Goal: Task Accomplishment & Management: Use online tool/utility

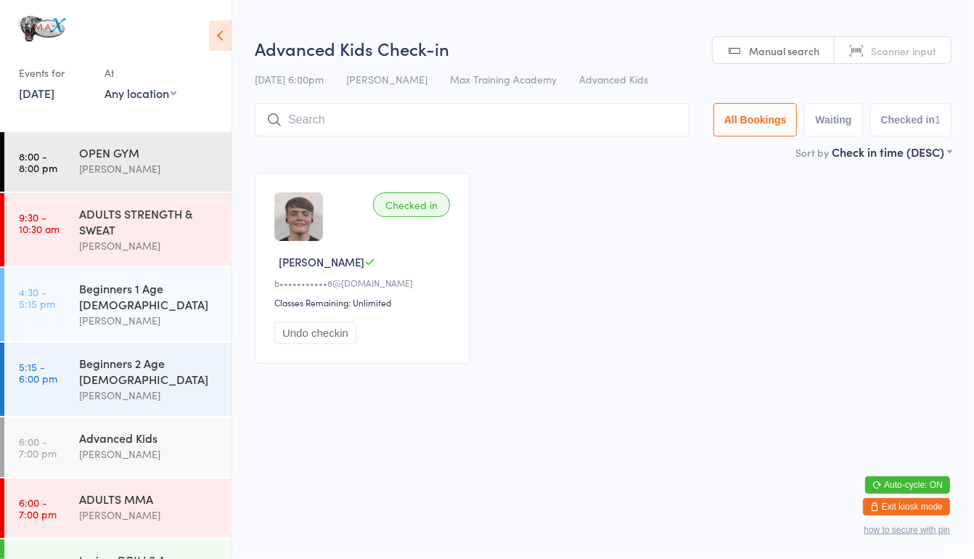
scroll to position [90, 0]
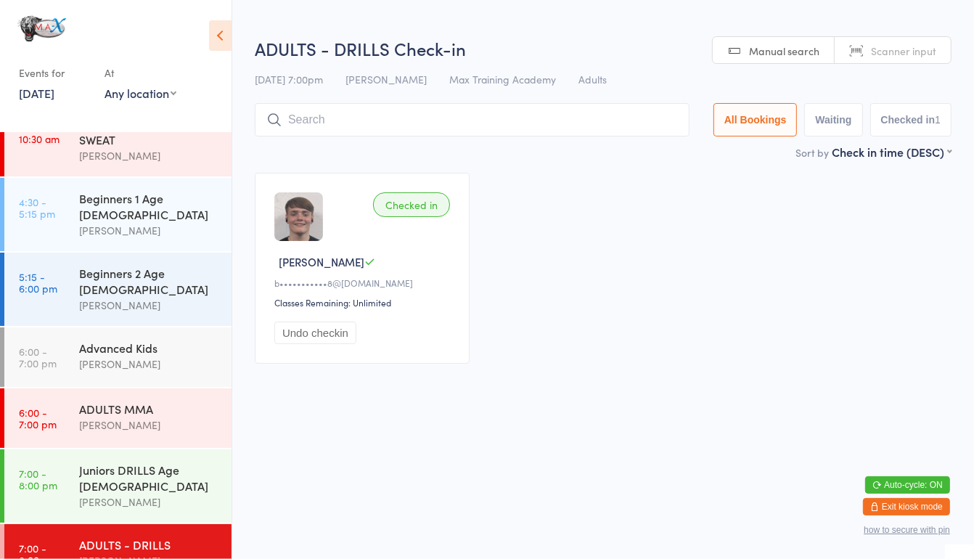
click at [338, 123] on input "search" at bounding box center [472, 119] width 435 height 33
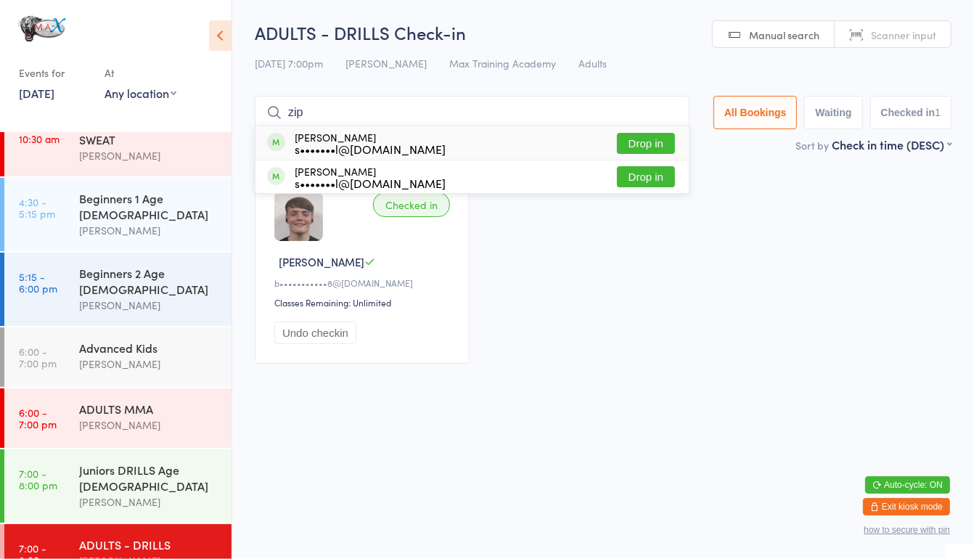
type input "zip"
click at [344, 136] on div "[PERSON_NAME] s•••••••l@[DOMAIN_NAME]" at bounding box center [370, 142] width 151 height 23
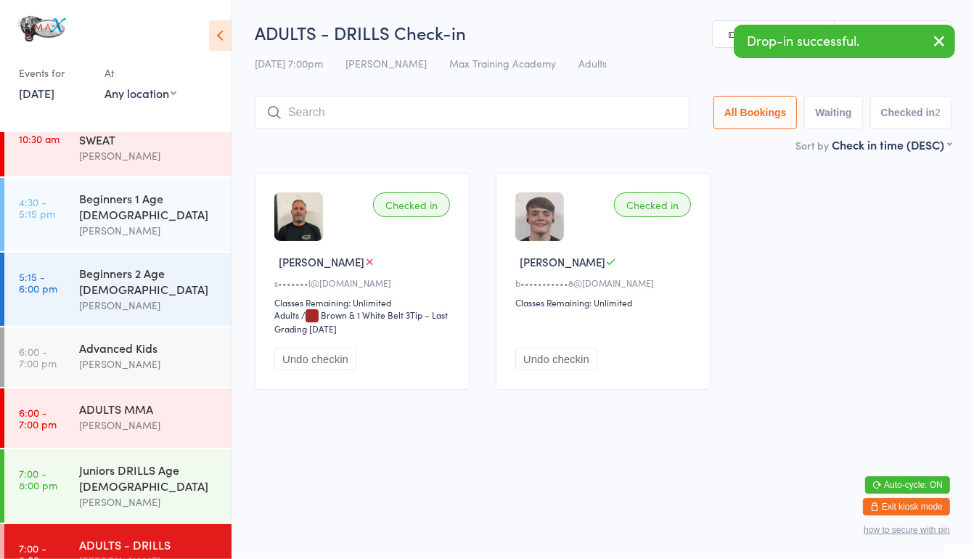
click at [331, 110] on input "search" at bounding box center [472, 112] width 435 height 33
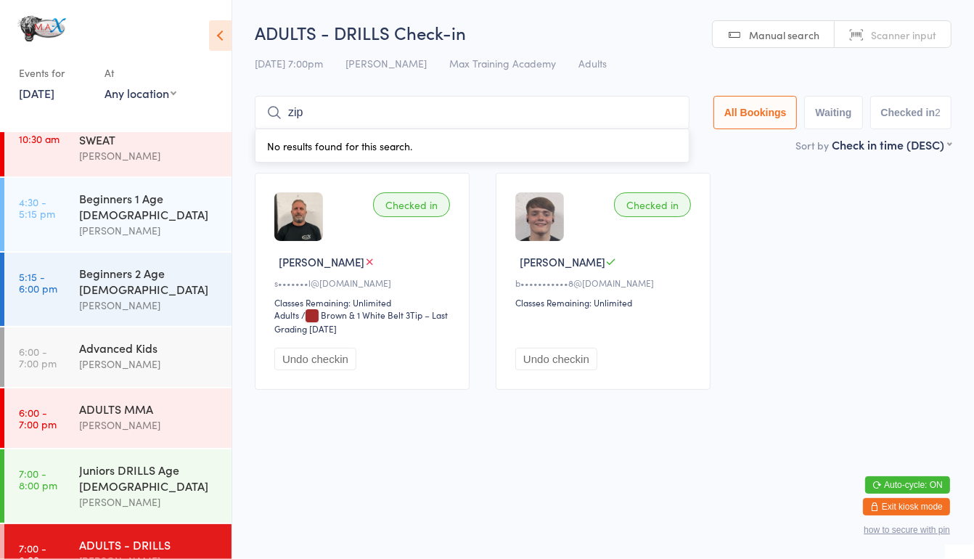
click at [331, 110] on input "zip" at bounding box center [472, 112] width 435 height 33
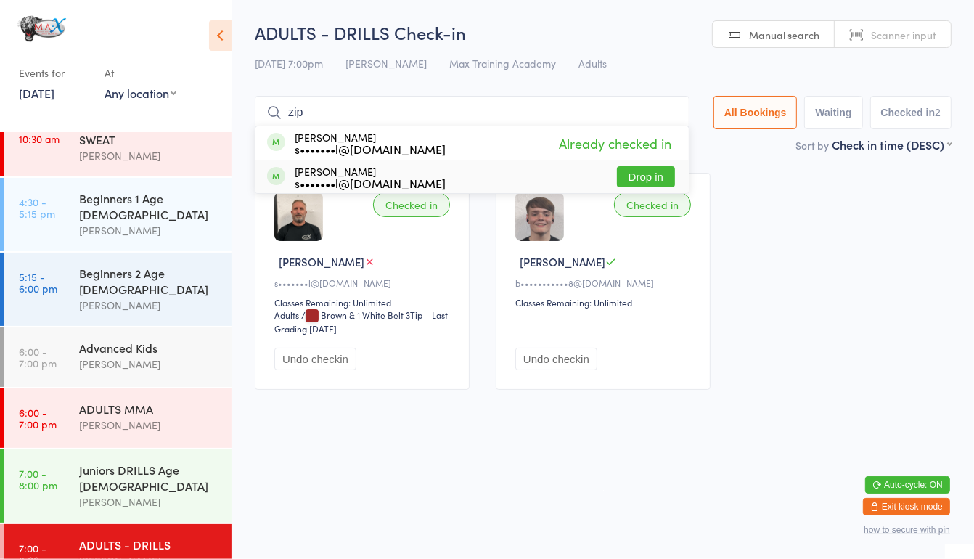
type input "zip"
click at [354, 178] on div "s•••••••l@[DOMAIN_NAME]" at bounding box center [370, 183] width 151 height 12
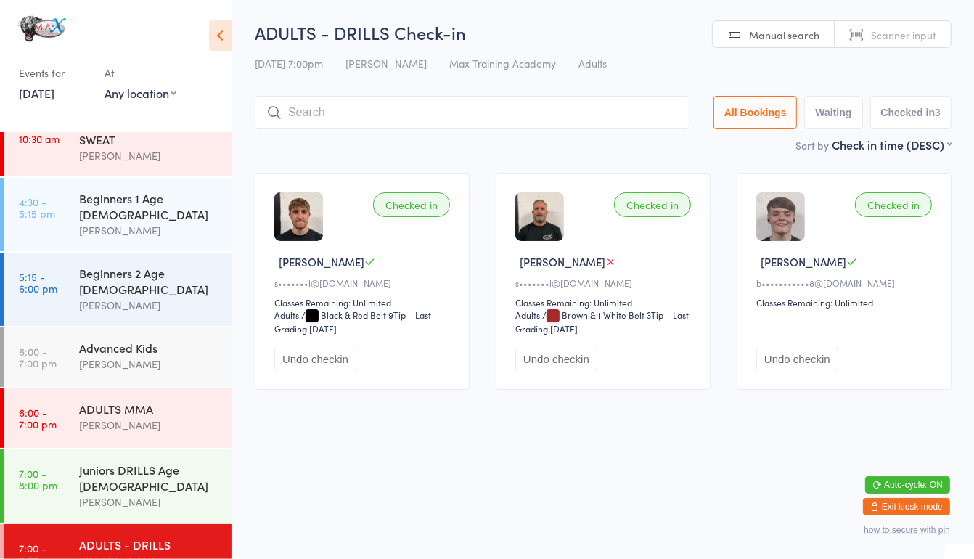
click at [73, 530] on link "7:00 - 8:00 pm ADULTS - DRILLS [PERSON_NAME]" at bounding box center [117, 554] width 227 height 60
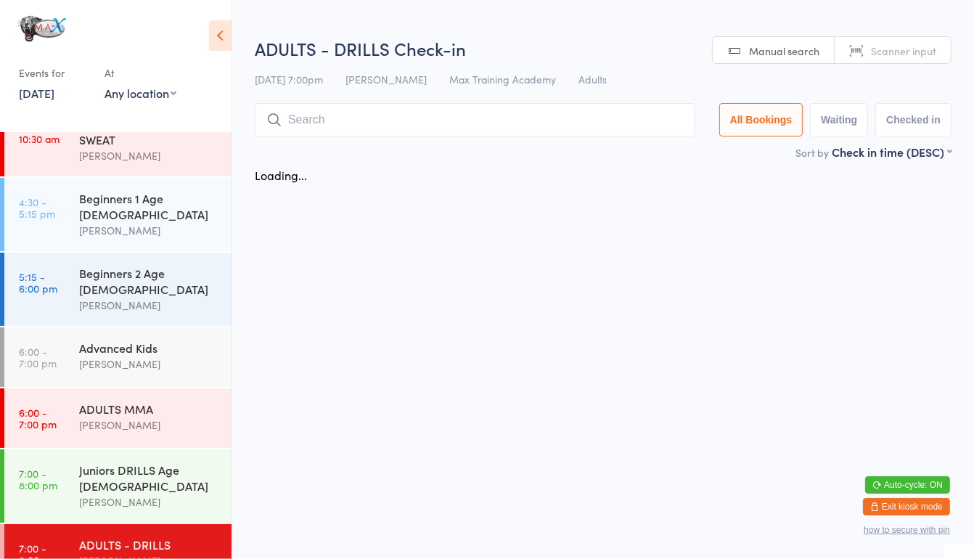
click at [52, 552] on link "7:00 - 8:00 pm ADULTS - DRILLS [PERSON_NAME]" at bounding box center [117, 554] width 227 height 60
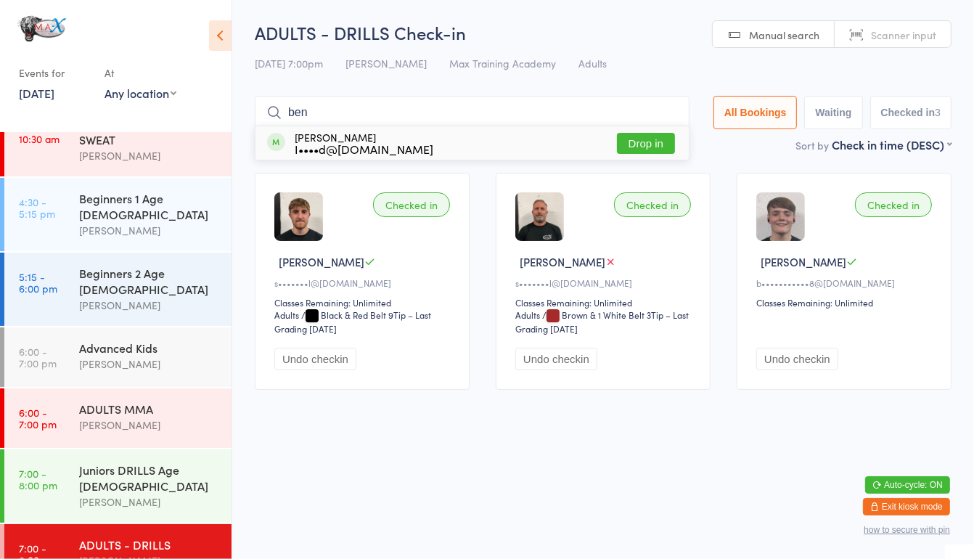
type input "ben"
click at [653, 139] on button "Drop in" at bounding box center [646, 143] width 58 height 21
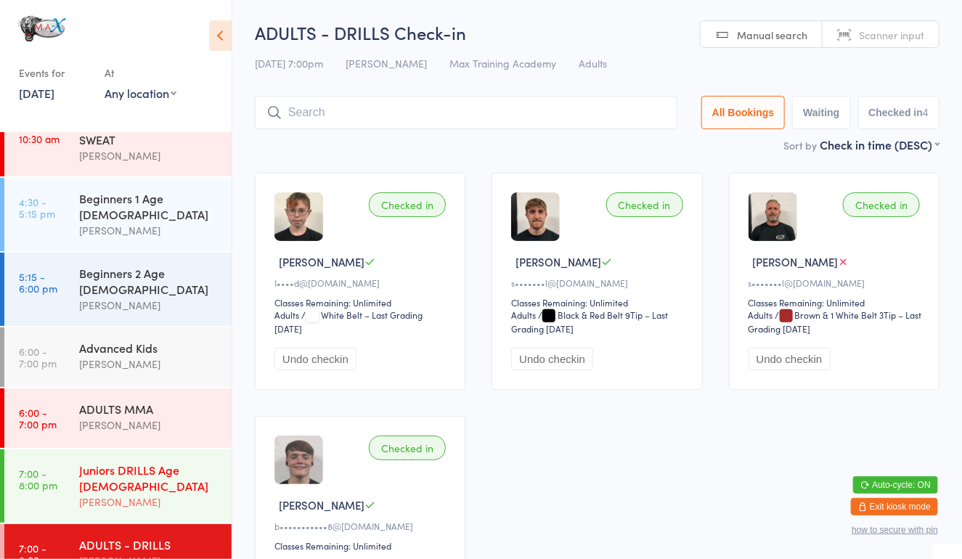
click at [145, 462] on div "Juniors DRILLS Age [DEMOGRAPHIC_DATA]" at bounding box center [149, 478] width 140 height 32
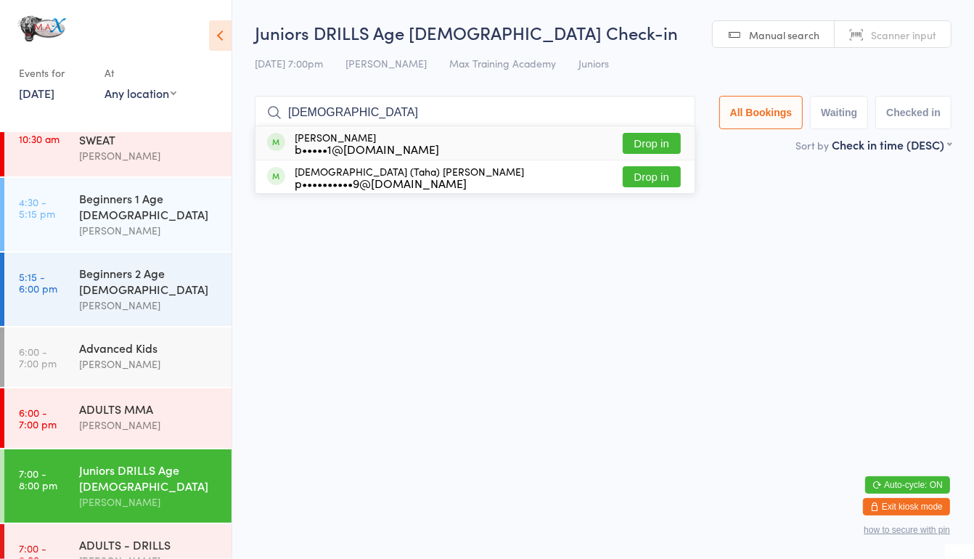
type input "[DEMOGRAPHIC_DATA]"
click at [653, 136] on button "Drop in" at bounding box center [652, 143] width 58 height 21
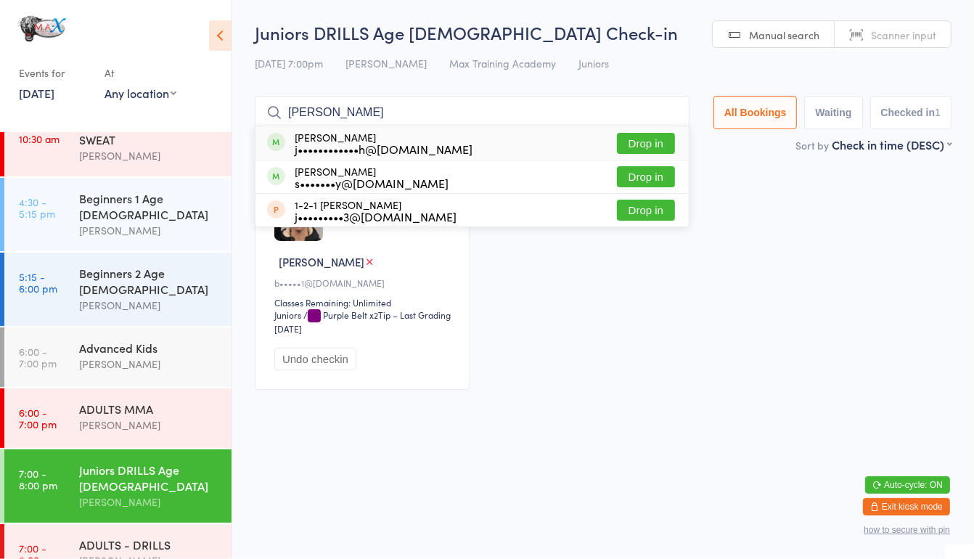
type input "[PERSON_NAME]"
click at [650, 181] on button "Drop in" at bounding box center [646, 176] width 58 height 21
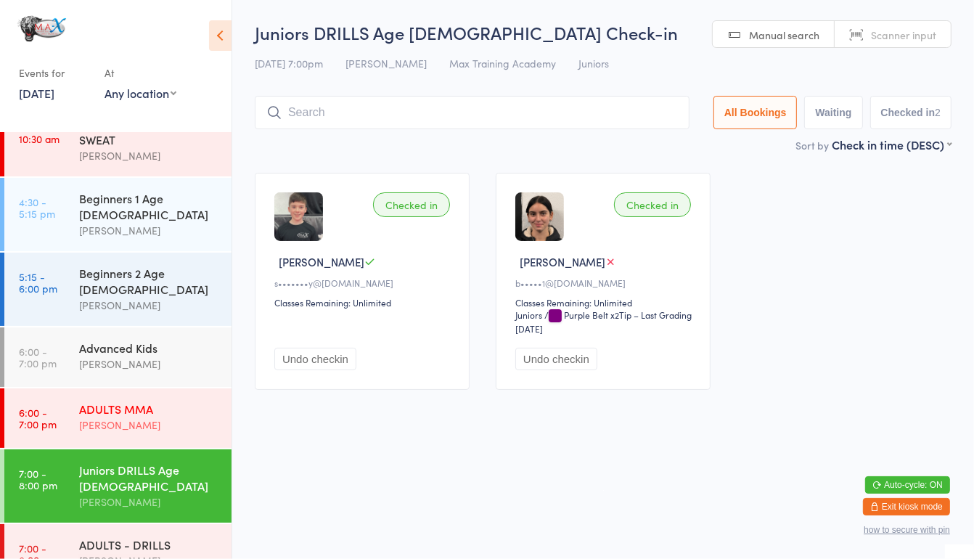
click at [180, 417] on div "[PERSON_NAME]" at bounding box center [149, 425] width 140 height 17
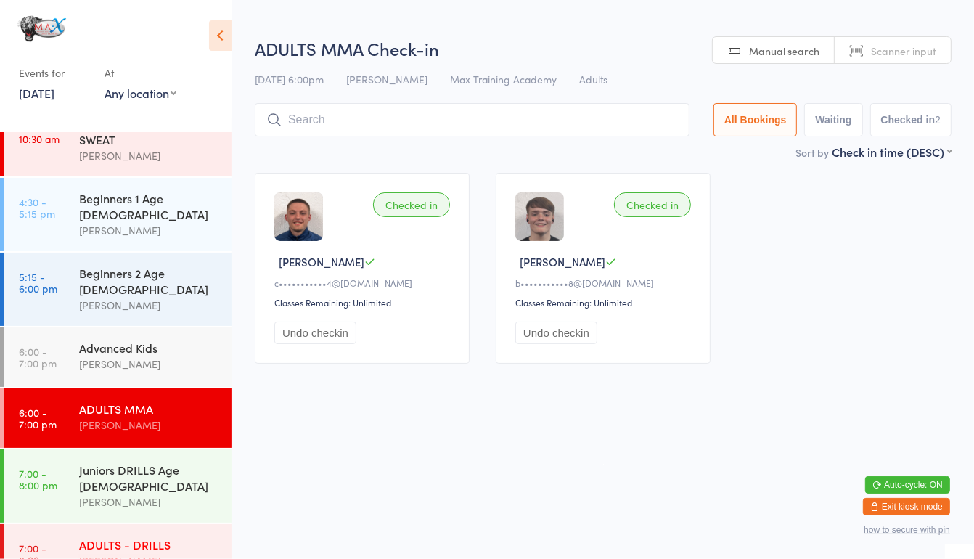
click at [160, 536] on div "ADULTS - DRILLS" at bounding box center [149, 544] width 140 height 16
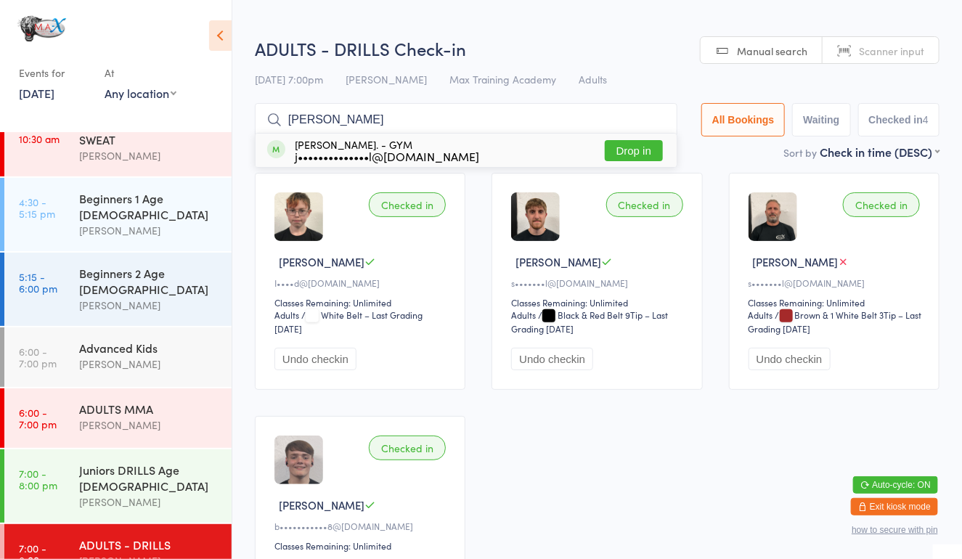
type input "[PERSON_NAME]"
click at [623, 152] on button "Drop in" at bounding box center [634, 150] width 58 height 21
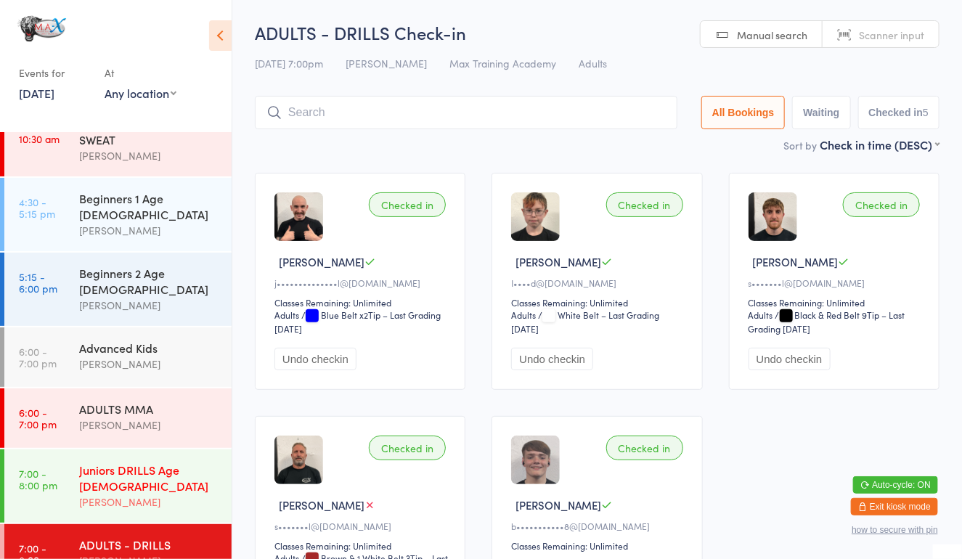
click at [115, 494] on div "[PERSON_NAME]" at bounding box center [149, 502] width 140 height 17
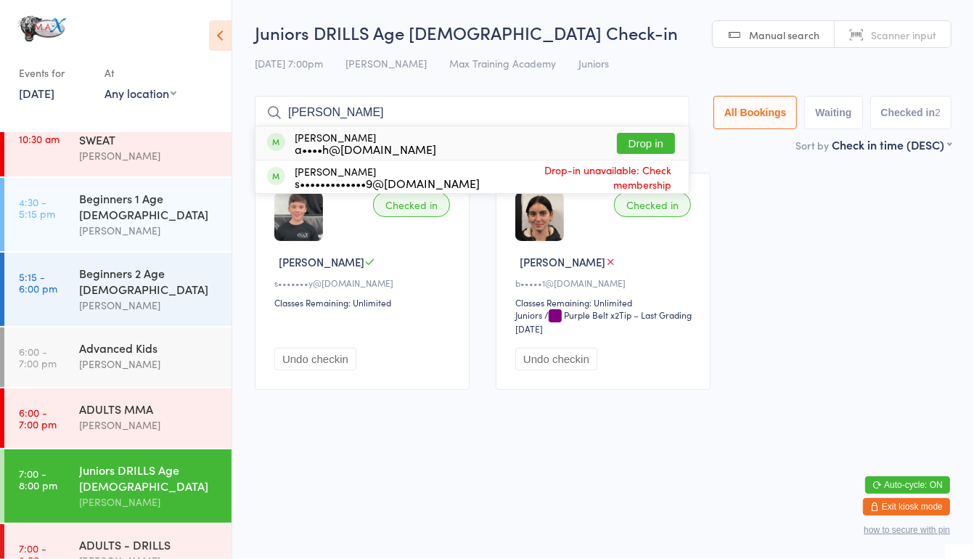
type input "[PERSON_NAME]"
click at [655, 137] on button "Drop in" at bounding box center [646, 143] width 58 height 21
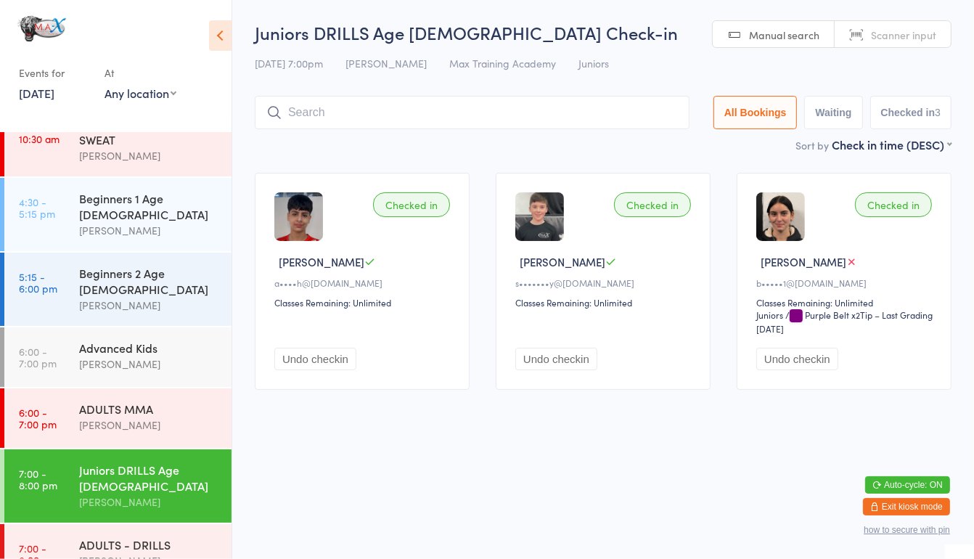
click at [36, 465] on link "7:00 - 8:00 pm Juniors DRILLS Age [DEMOGRAPHIC_DATA] [PERSON_NAME]" at bounding box center [117, 485] width 227 height 73
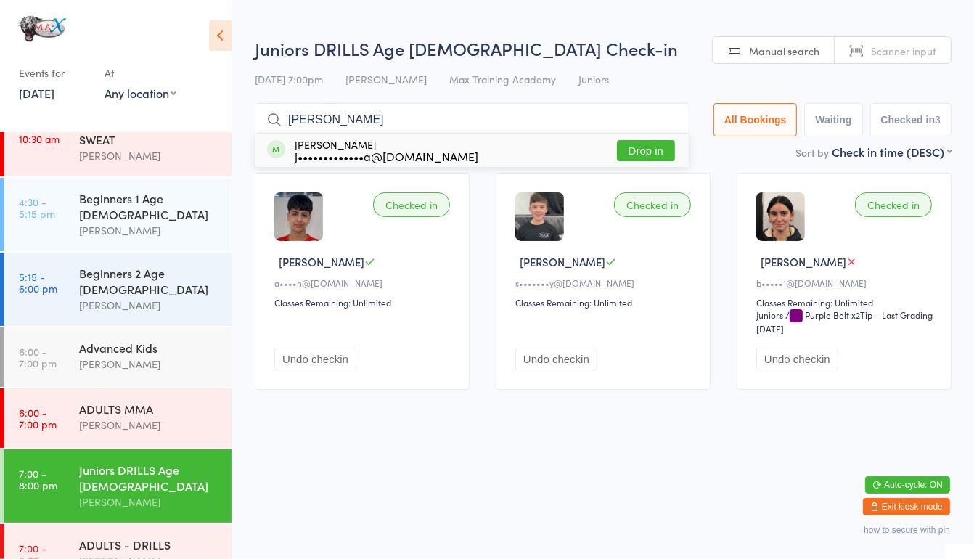
type input "[PERSON_NAME]"
click at [657, 136] on div "[PERSON_NAME] j•••••••••••••a@[DOMAIN_NAME] Drop in" at bounding box center [472, 150] width 433 height 33
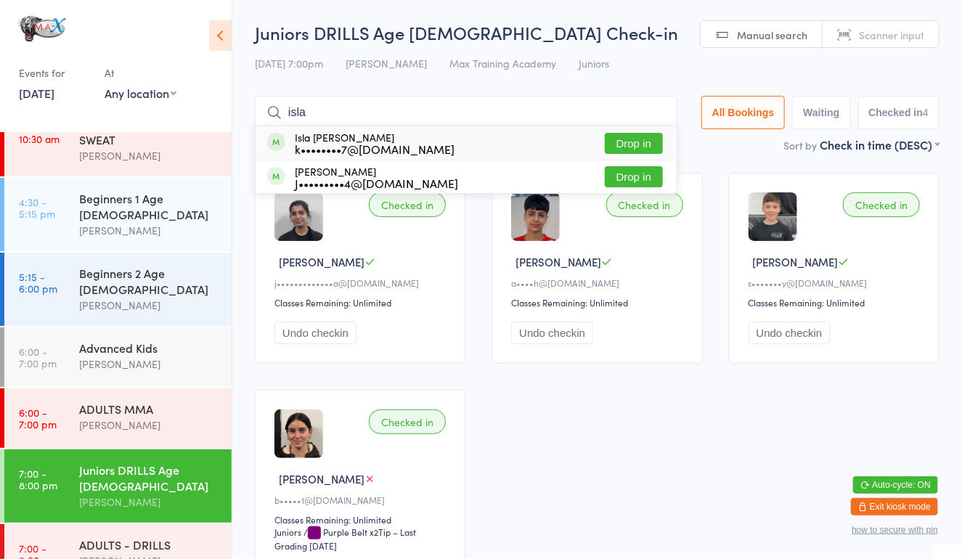
type input "isla"
click at [627, 144] on button "Drop in" at bounding box center [634, 143] width 58 height 21
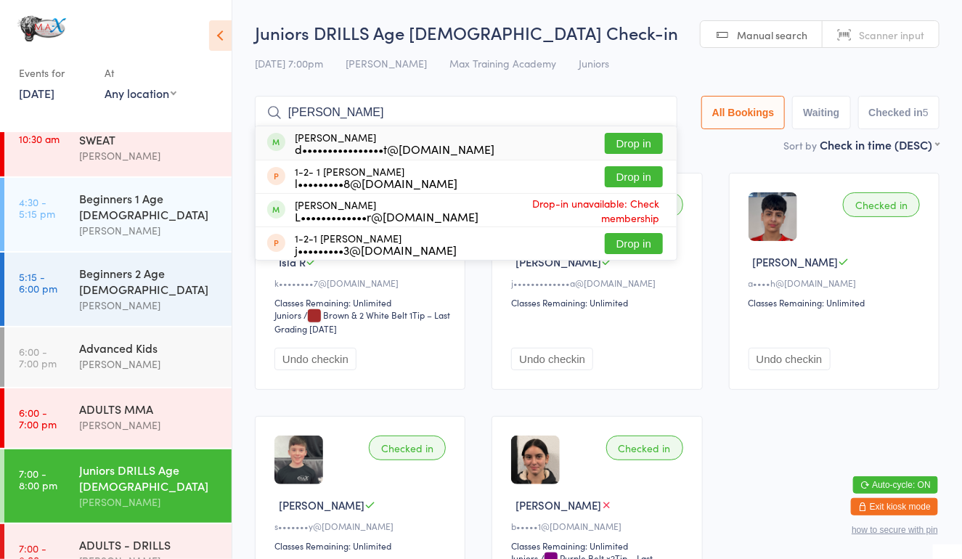
type input "[PERSON_NAME]"
click at [631, 139] on button "Drop in" at bounding box center [634, 143] width 58 height 21
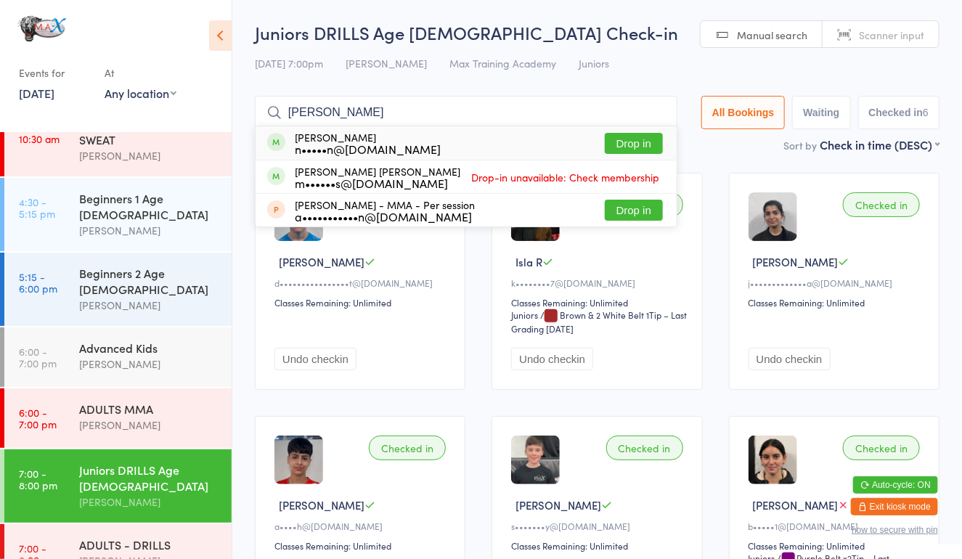
type input "[PERSON_NAME]"
click at [631, 142] on button "Drop in" at bounding box center [634, 143] width 58 height 21
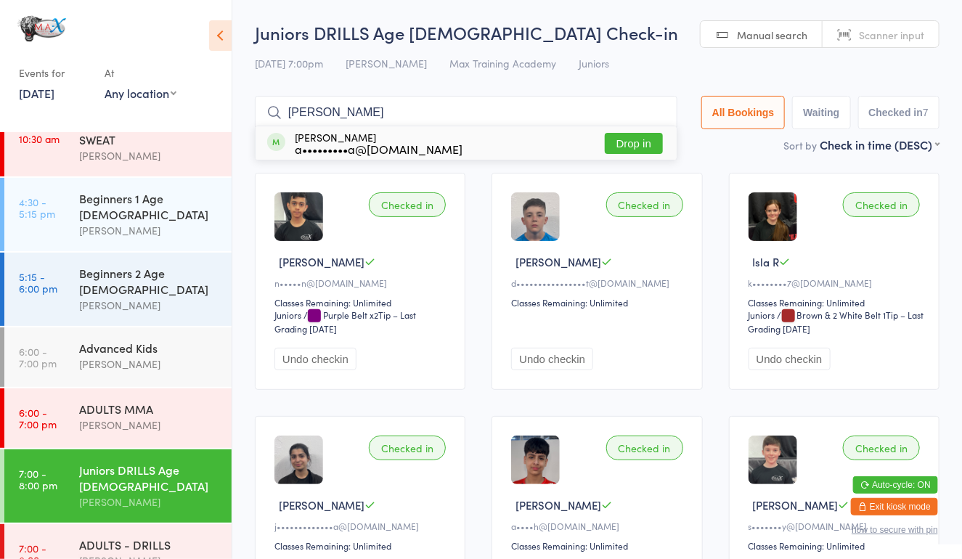
type input "[PERSON_NAME]"
click at [640, 140] on button "Drop in" at bounding box center [634, 143] width 58 height 21
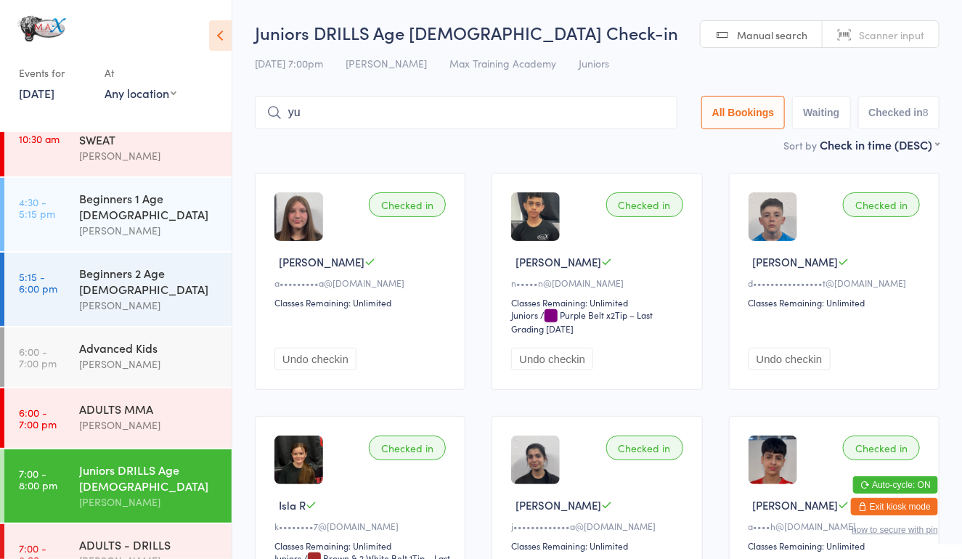
type input "yu"
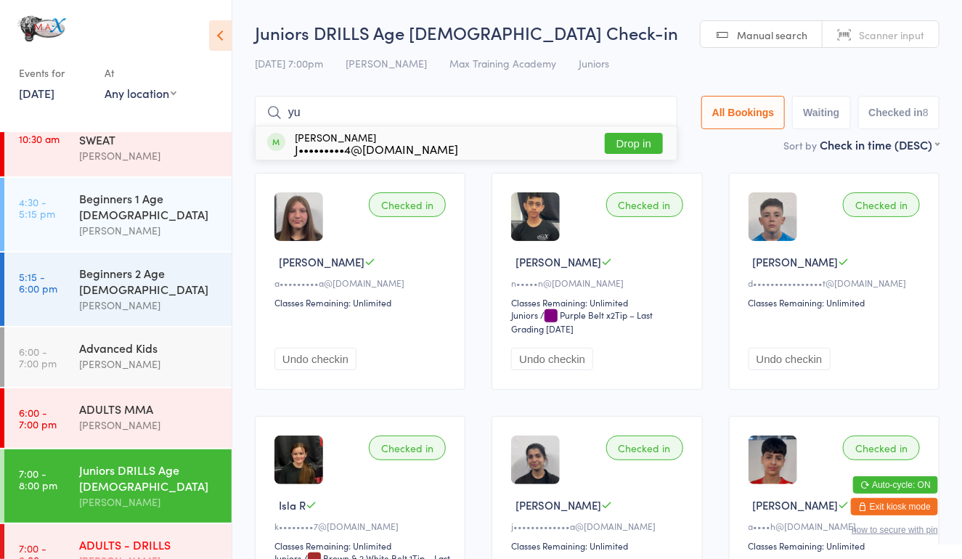
click at [176, 524] on div "ADULTS - DRILLS [PERSON_NAME]" at bounding box center [155, 552] width 152 height 57
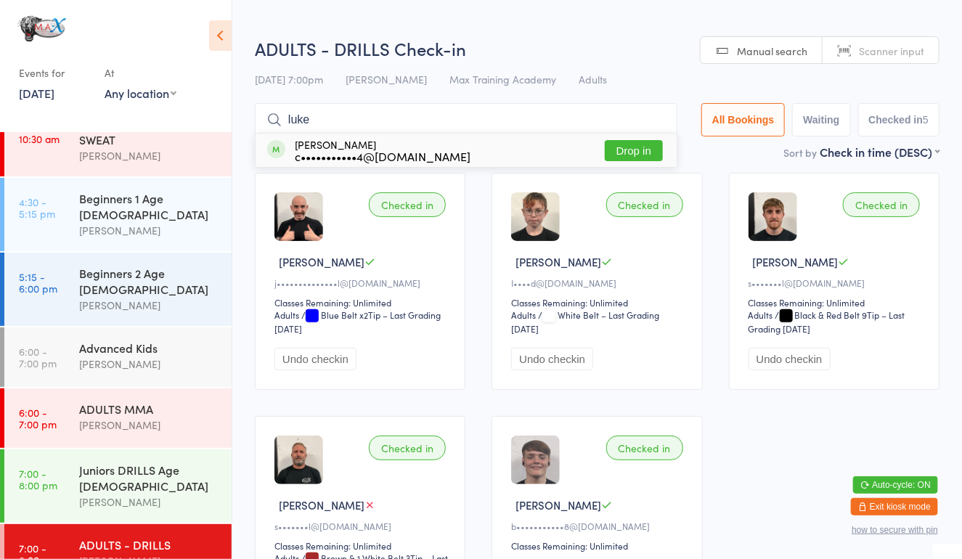
type input "luke"
click at [627, 152] on button "Drop in" at bounding box center [634, 150] width 58 height 21
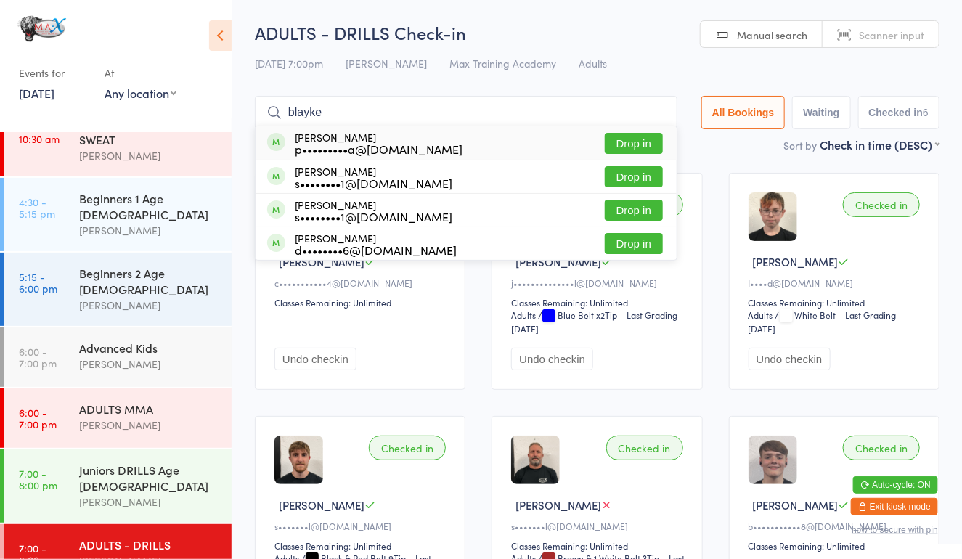
type input "blayke"
click at [633, 136] on button "Drop in" at bounding box center [634, 143] width 58 height 21
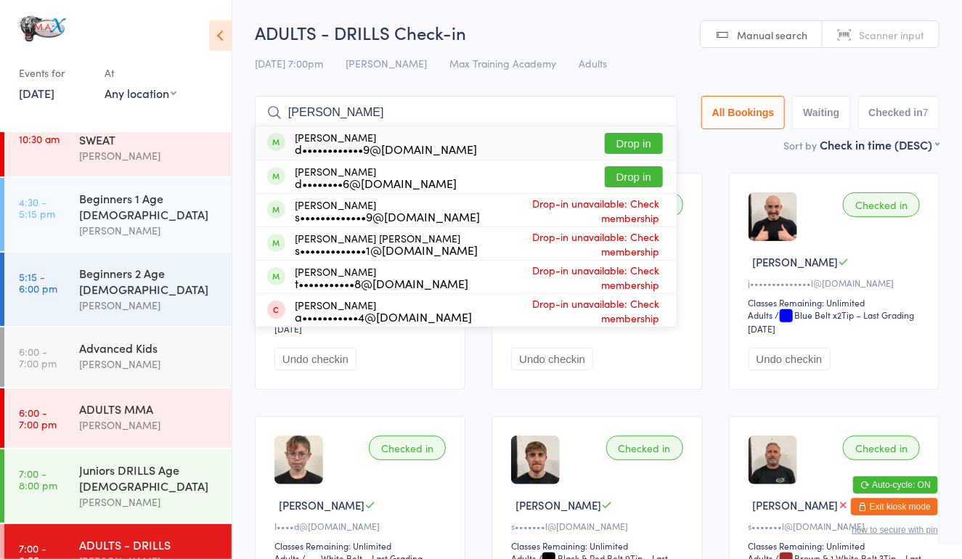
type input "[PERSON_NAME]"
click at [644, 183] on button "Drop in" at bounding box center [634, 176] width 58 height 21
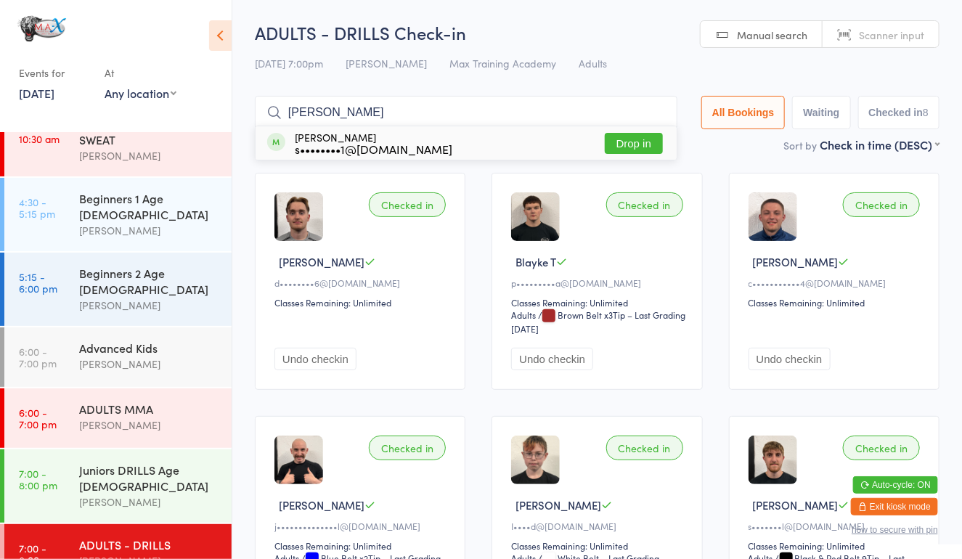
type input "[PERSON_NAME]"
click at [624, 136] on button "Drop in" at bounding box center [634, 143] width 58 height 21
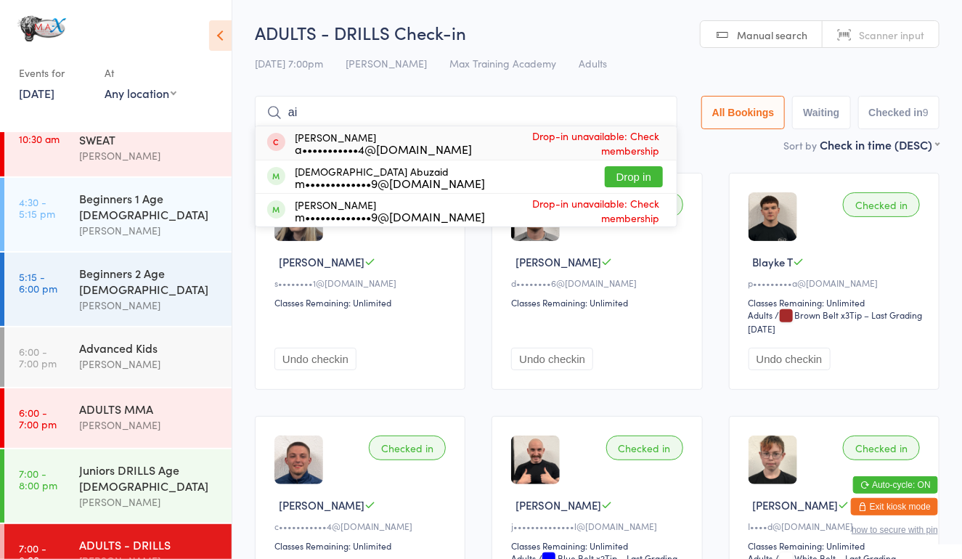
type input "a"
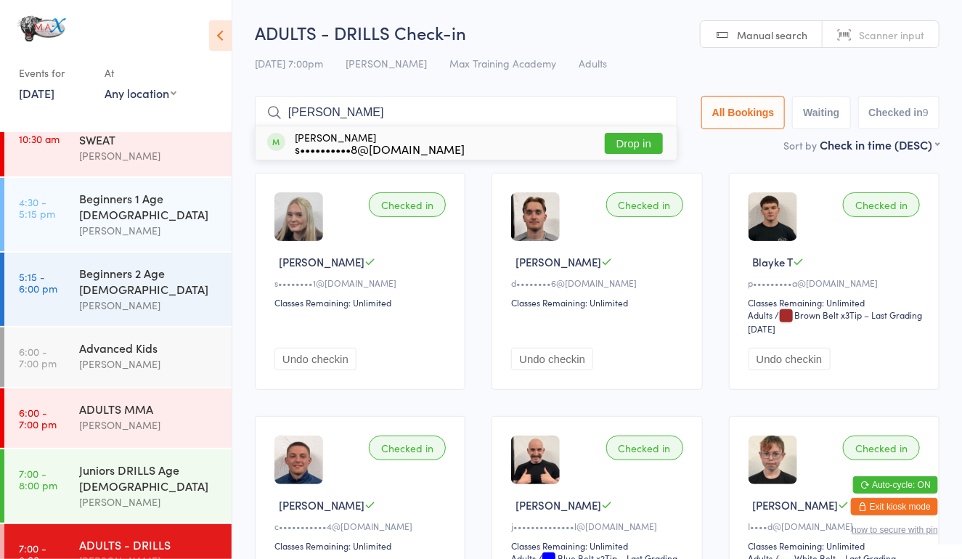
type input "[PERSON_NAME]"
click at [625, 145] on button "Drop in" at bounding box center [634, 143] width 58 height 21
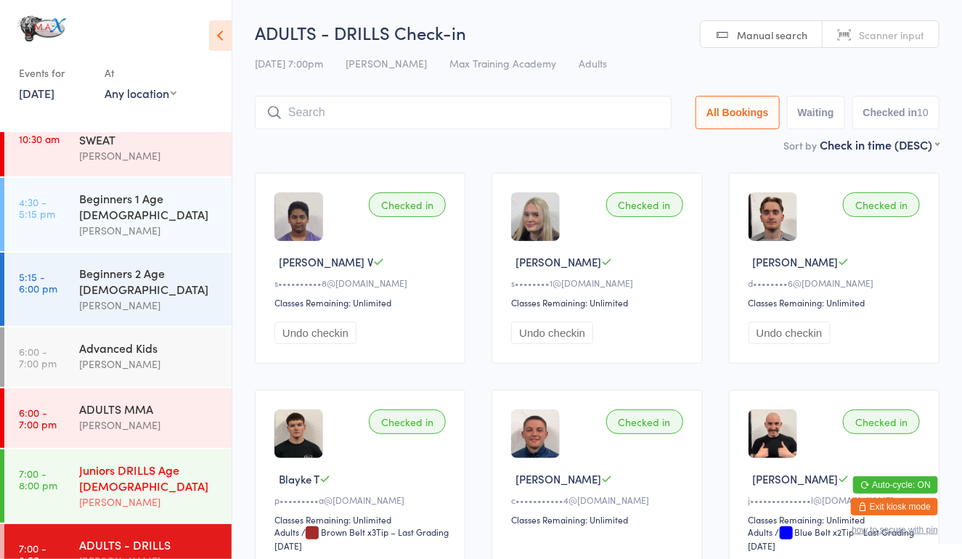
click at [71, 452] on link "7:00 - 8:00 pm Juniors DRILLS Age [DEMOGRAPHIC_DATA] [PERSON_NAME]" at bounding box center [117, 485] width 227 height 73
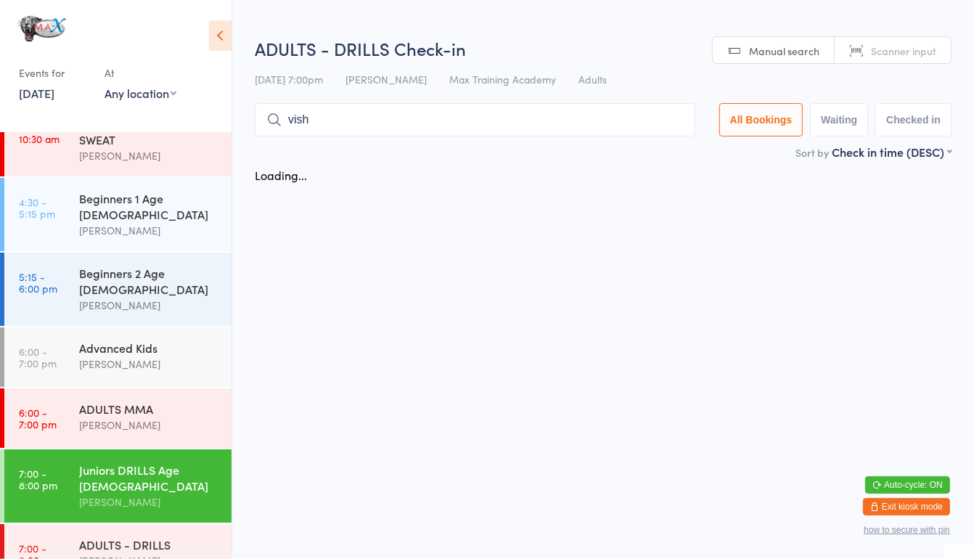
type input "[DATE]"
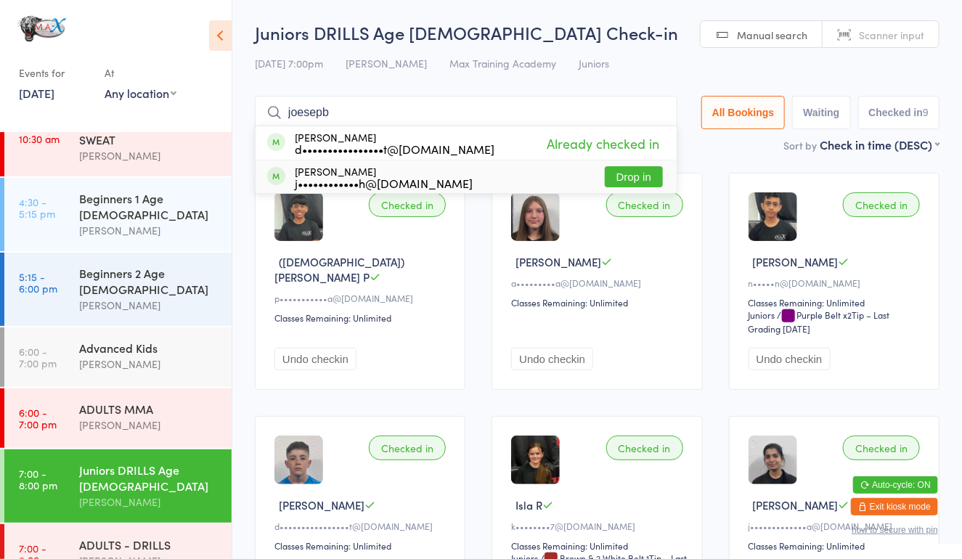
type input "joesepb"
click at [642, 176] on button "Drop in" at bounding box center [634, 176] width 58 height 21
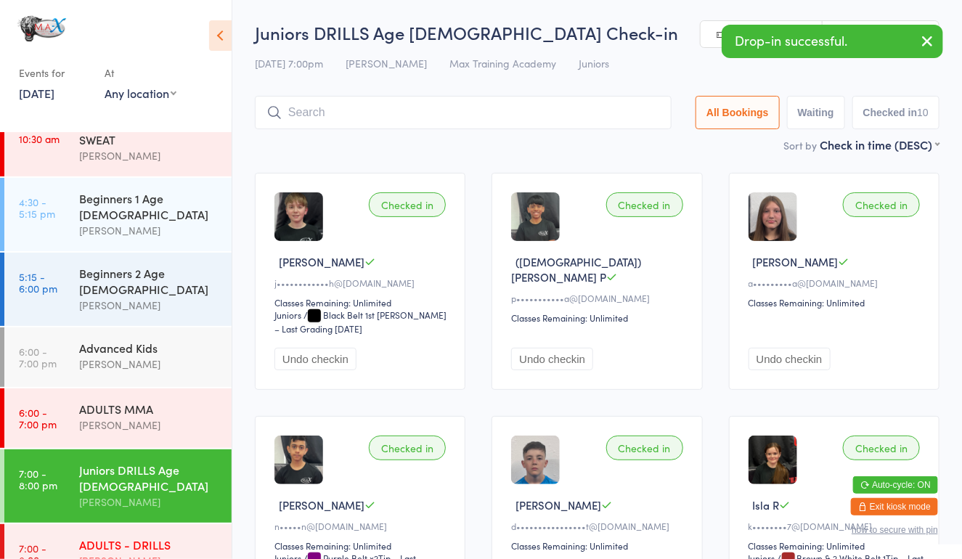
click at [166, 536] on div "ADULTS - DRILLS" at bounding box center [149, 544] width 140 height 16
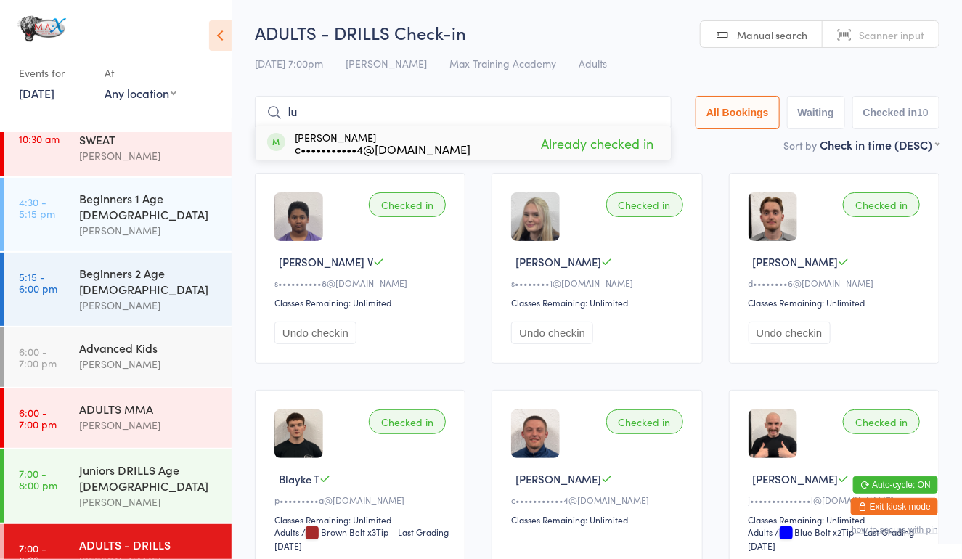
type input "l"
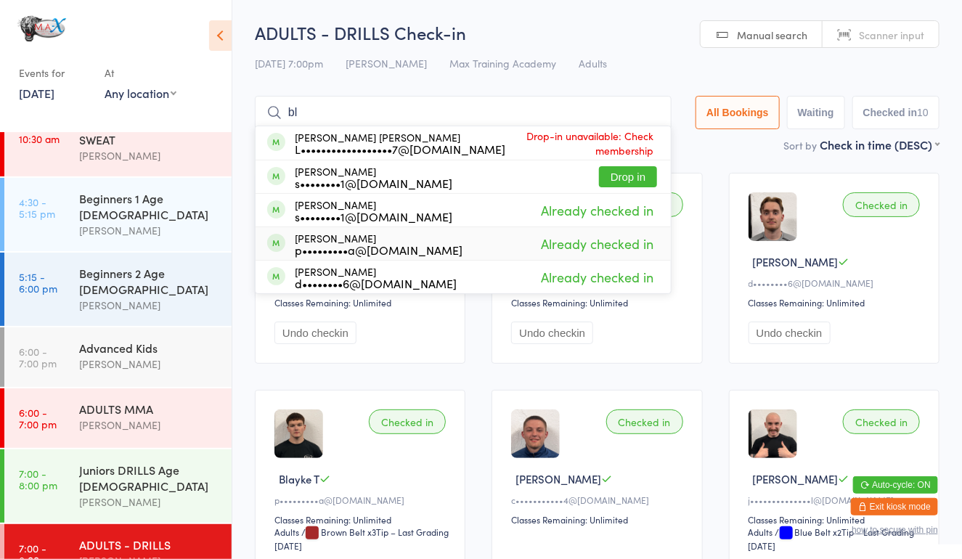
type input "b"
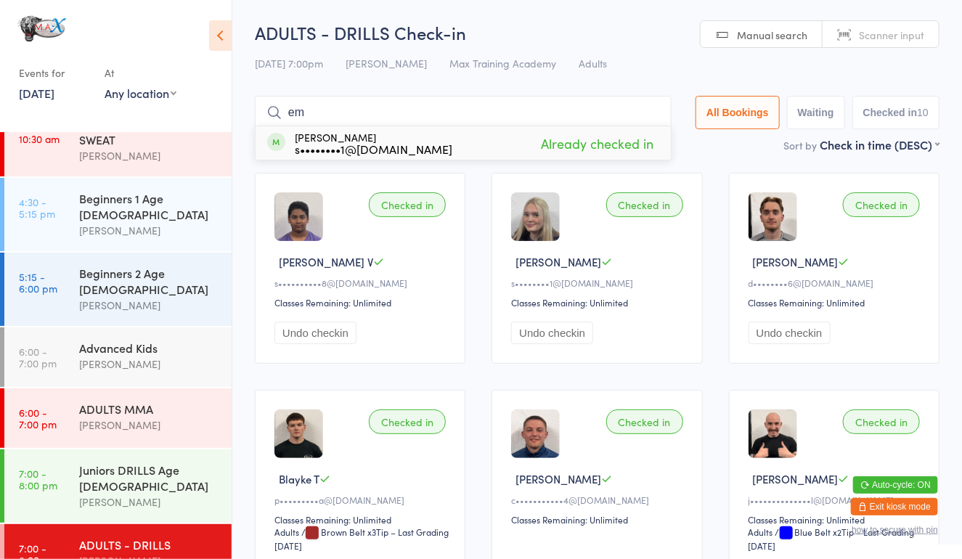
type input "e"
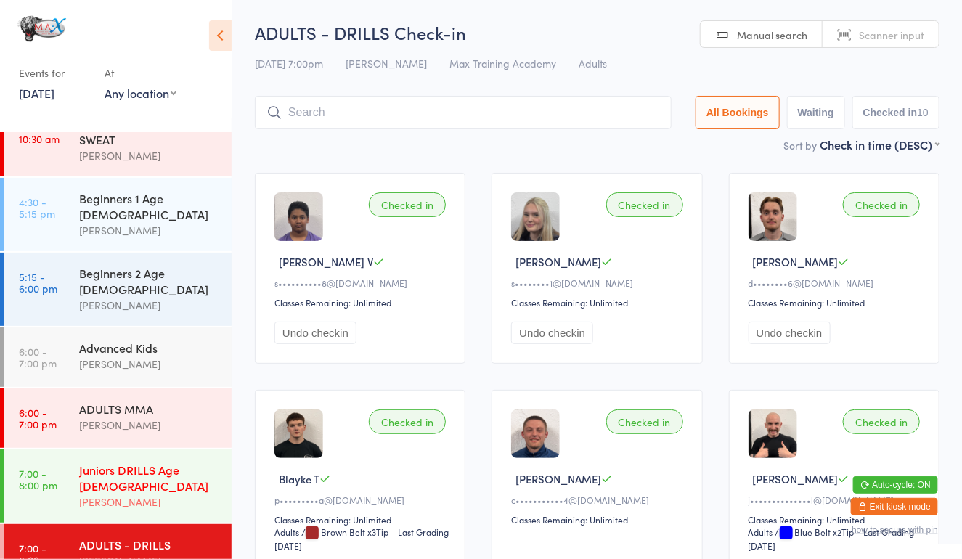
click at [90, 462] on div "Juniors DRILLS Age [DEMOGRAPHIC_DATA]" at bounding box center [149, 478] width 140 height 32
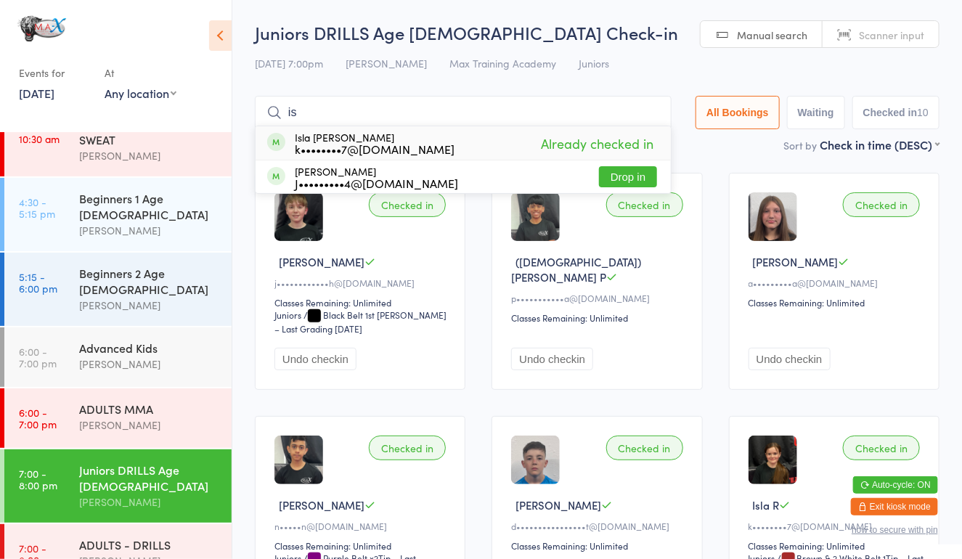
type input "i"
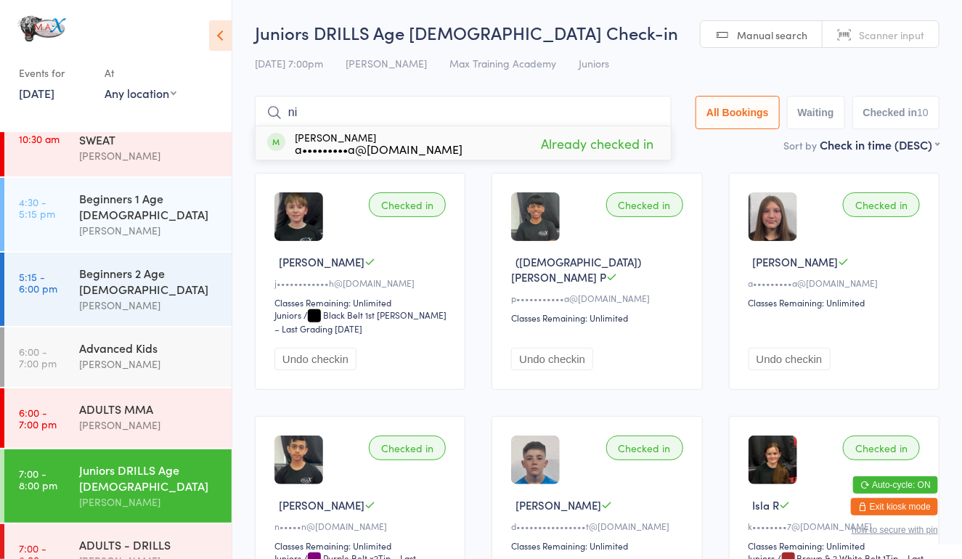
type input "n"
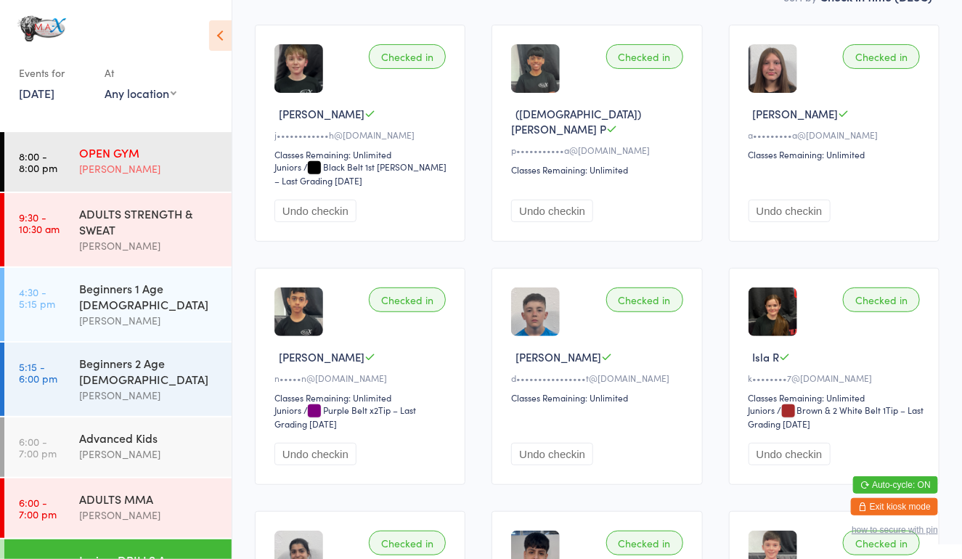
click at [113, 185] on div "OPEN GYM [PERSON_NAME]" at bounding box center [155, 160] width 152 height 57
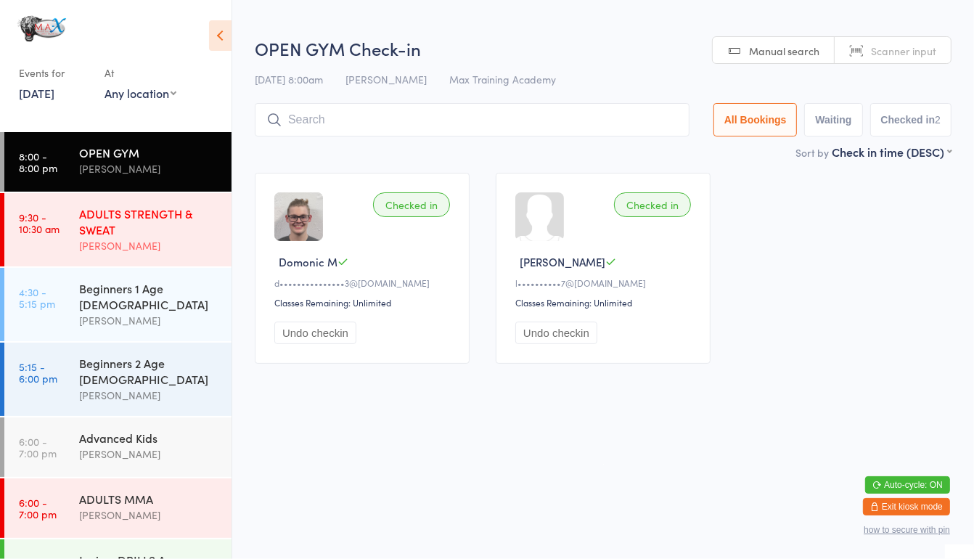
click at [76, 248] on link "9:30 - 10:30 am ADULTS STRENGTH & SWEAT [PERSON_NAME]" at bounding box center [117, 229] width 227 height 73
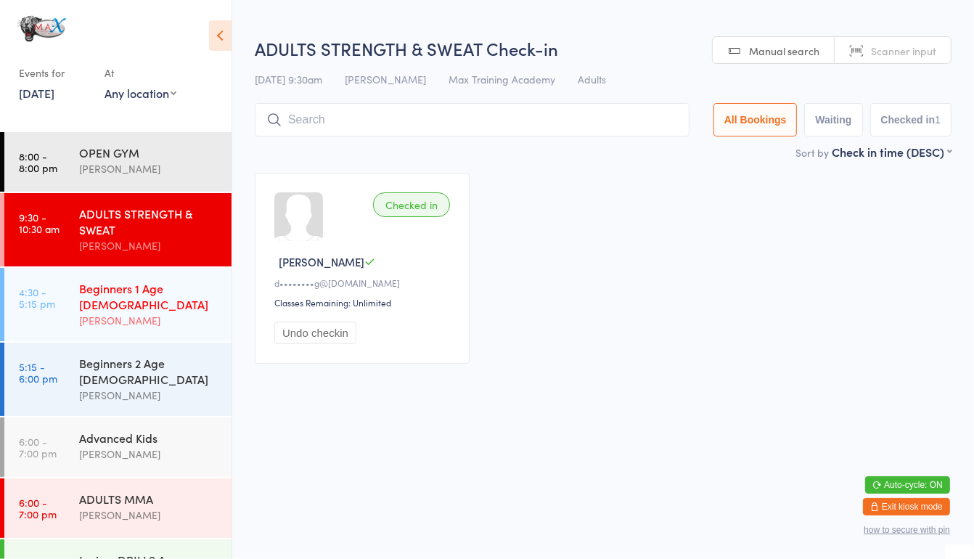
click at [110, 312] on div "[PERSON_NAME]" at bounding box center [149, 320] width 140 height 17
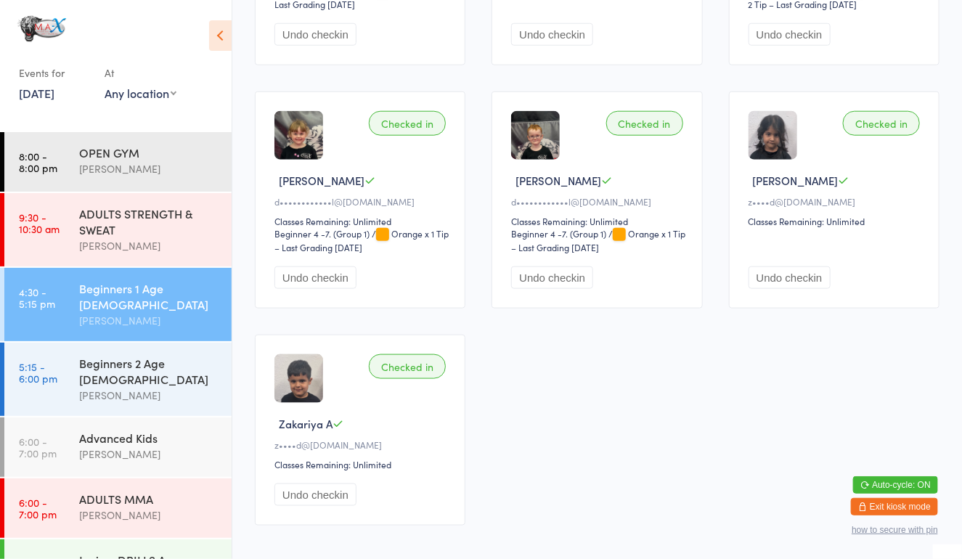
scroll to position [547, 0]
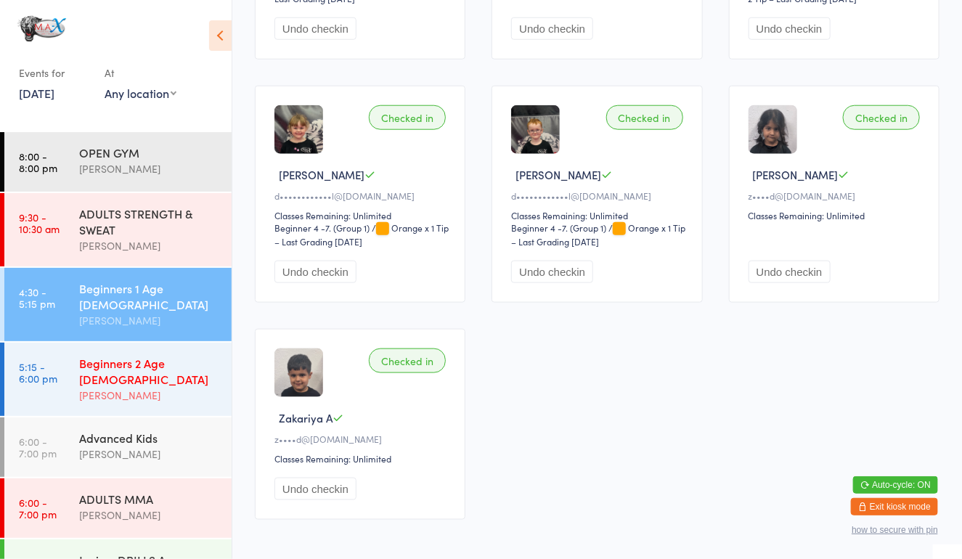
click at [93, 387] on div "[PERSON_NAME]" at bounding box center [149, 395] width 140 height 17
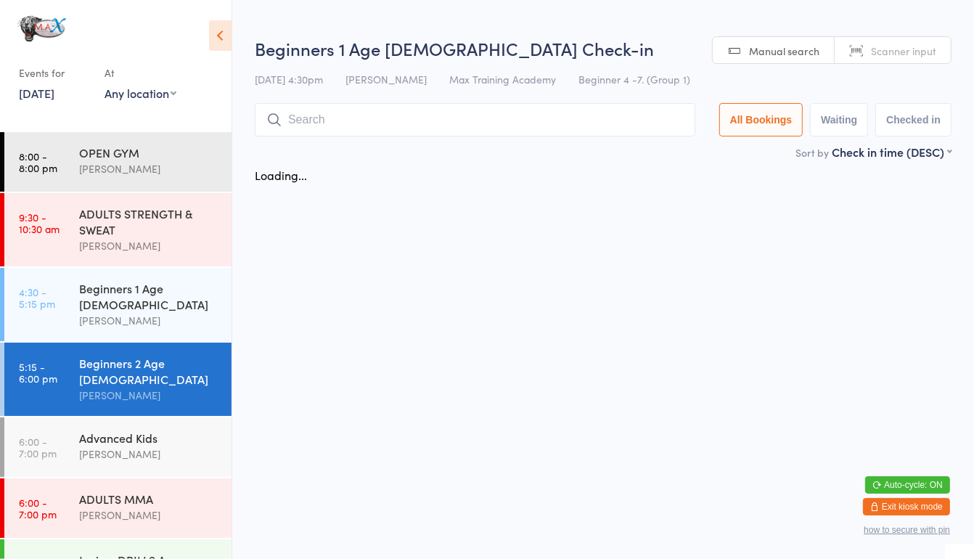
click at [115, 381] on div "Beginners 2 Age [DEMOGRAPHIC_DATA] [PERSON_NAME]" at bounding box center [155, 379] width 152 height 73
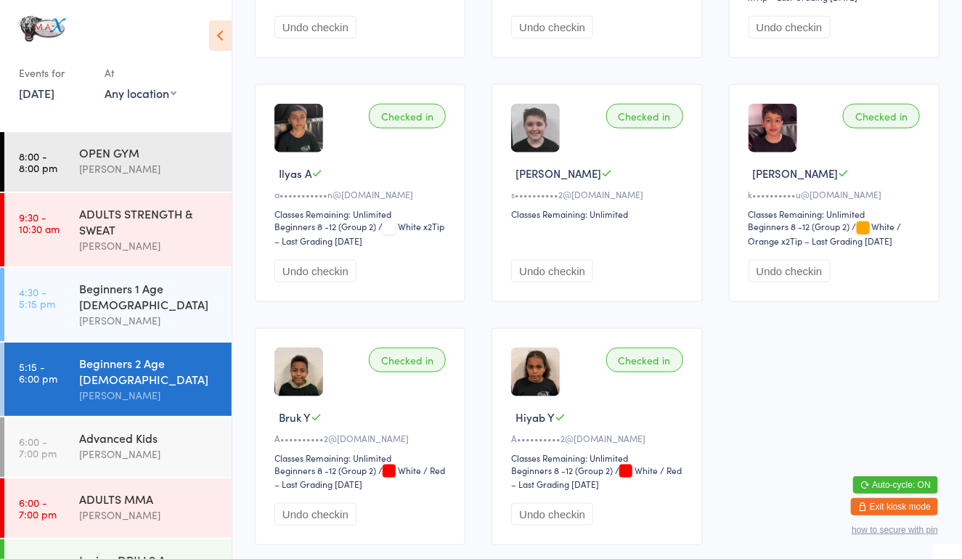
scroll to position [576, 0]
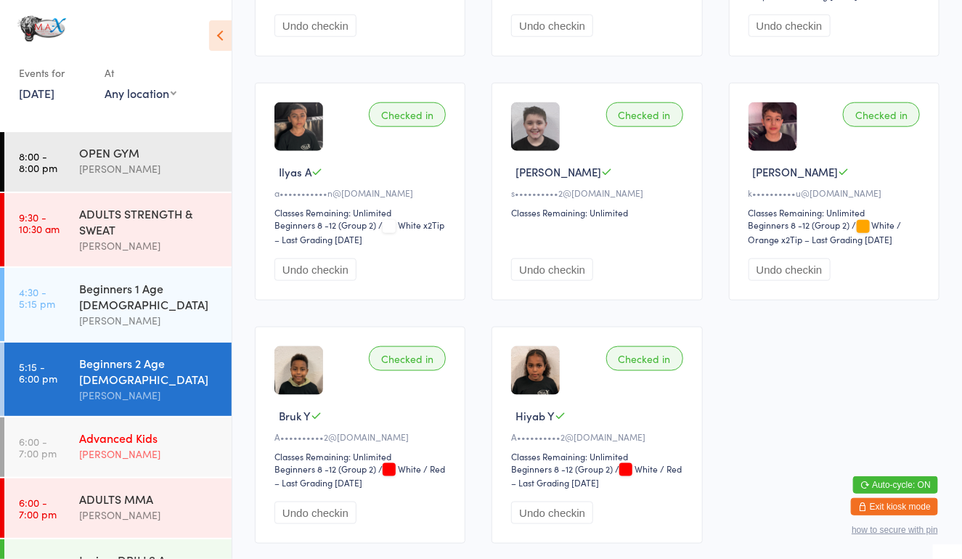
click at [105, 430] on div "Advanced Kids" at bounding box center [149, 438] width 140 height 16
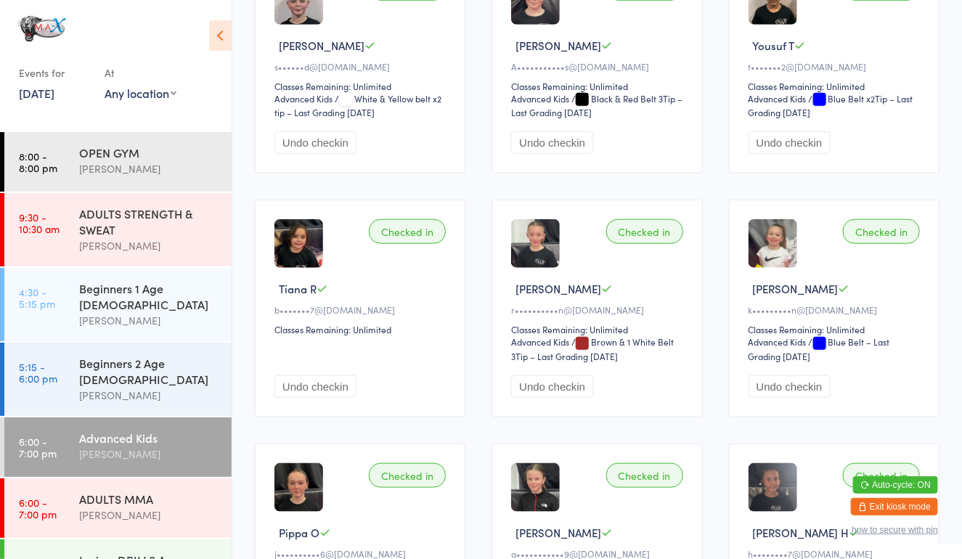
scroll to position [90, 0]
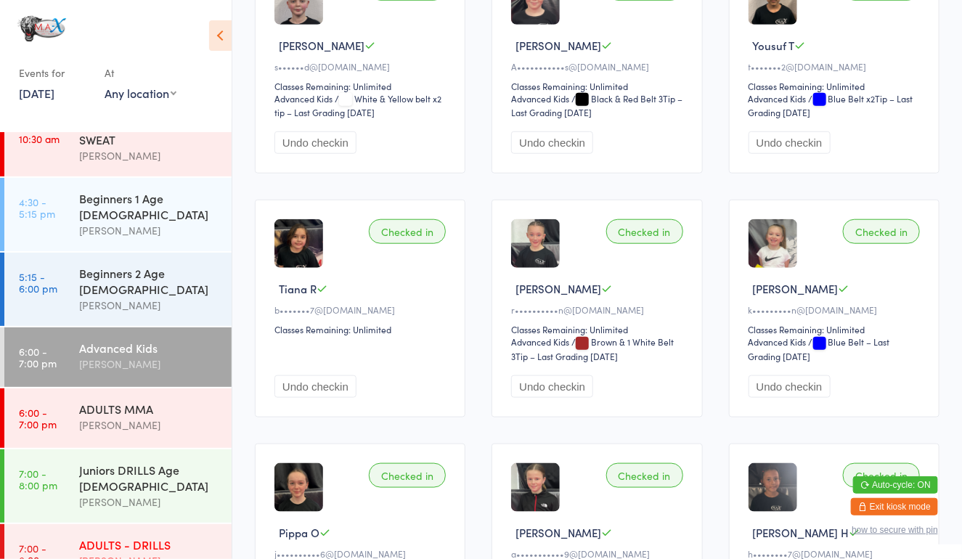
click at [131, 536] on div "ADULTS - DRILLS" at bounding box center [149, 544] width 140 height 16
